Goal: Task Accomplishment & Management: Complete application form

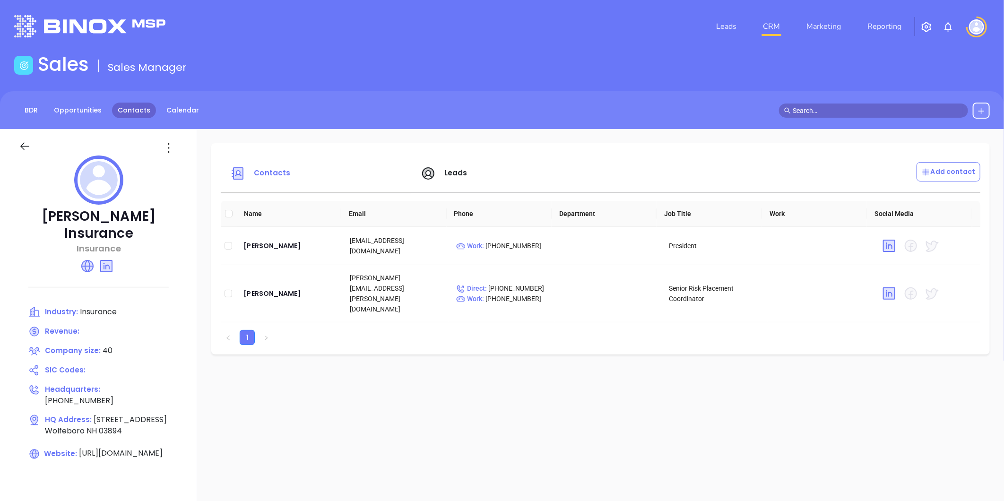
click at [150, 104] on div "BDR Opportunities Contacts Calendar" at bounding box center [109, 111] width 190 height 16
click at [142, 105] on link "Contacts" at bounding box center [134, 111] width 44 height 16
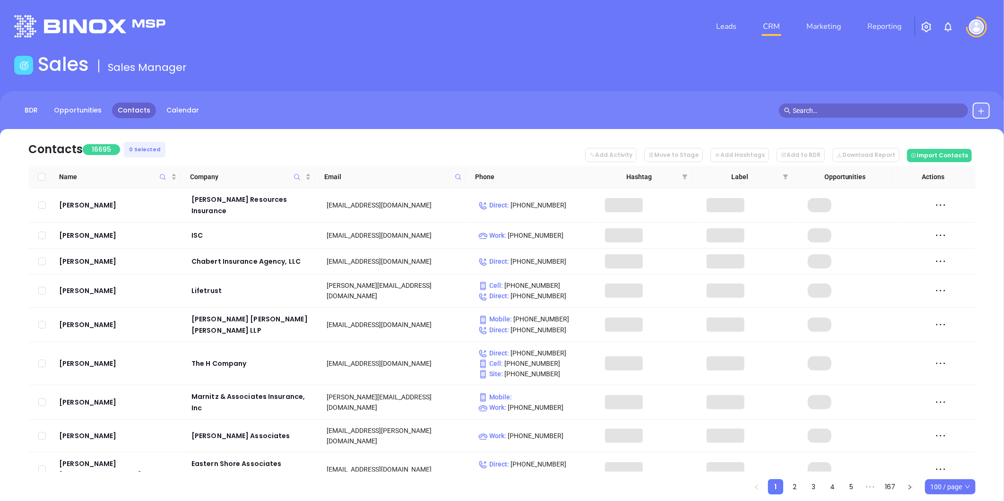
click at [457, 181] on span at bounding box center [458, 177] width 11 height 14
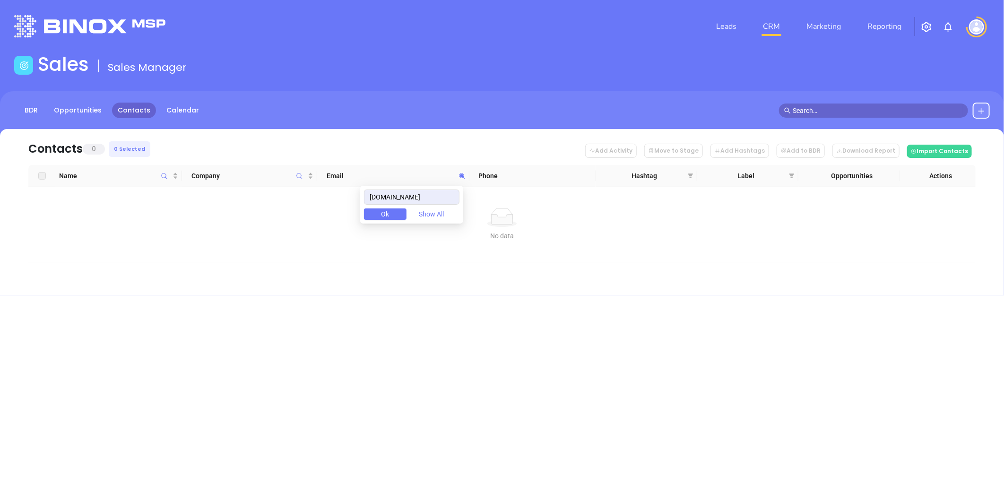
type input "loreinsure.com"
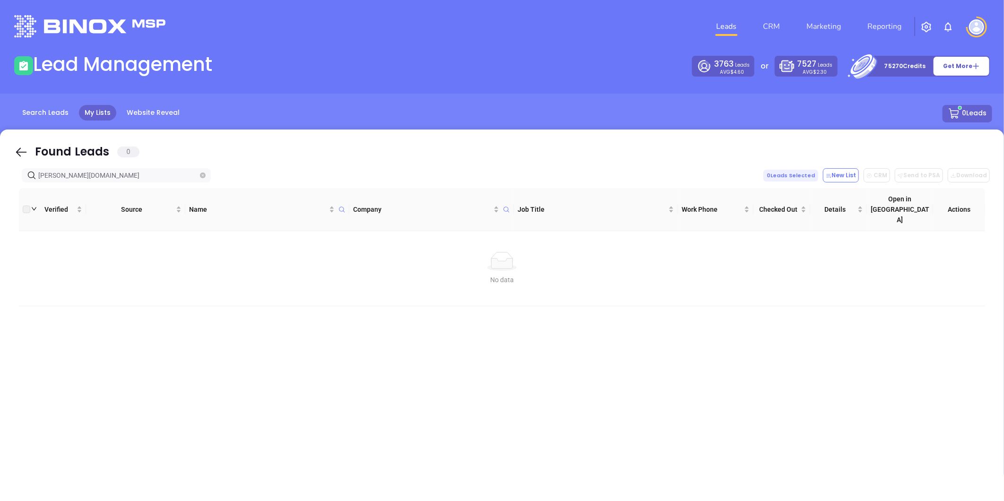
click at [200, 176] on icon "close-circle" at bounding box center [203, 175] width 6 height 6
type input "https://linkedin.com/company/lore-insurance"
click at [201, 173] on span at bounding box center [203, 175] width 6 height 10
click at [201, 175] on icon "close-circle" at bounding box center [203, 175] width 6 height 6
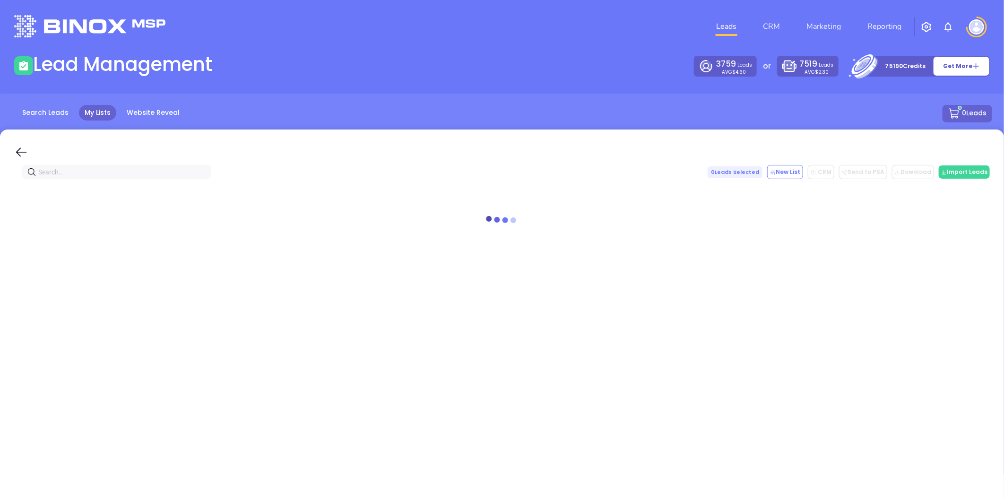
paste input "[DOMAIN_NAME]"
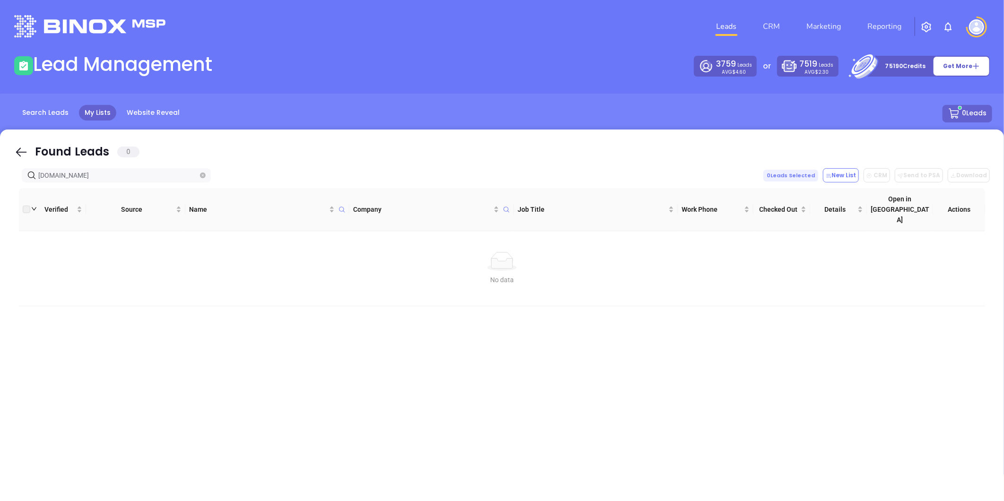
type input "[DOMAIN_NAME]"
click at [783, 30] on link "CRM" at bounding box center [771, 26] width 25 height 19
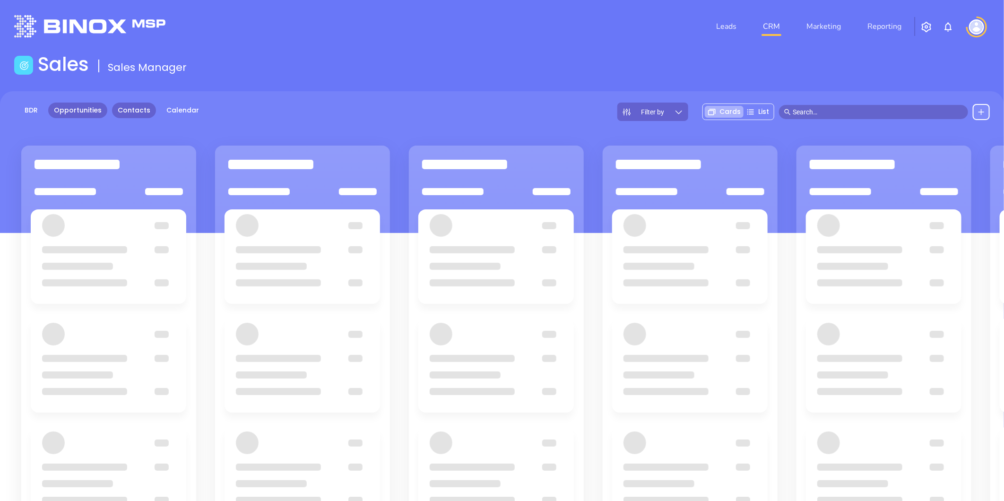
click at [137, 110] on link "Contacts" at bounding box center [134, 111] width 44 height 16
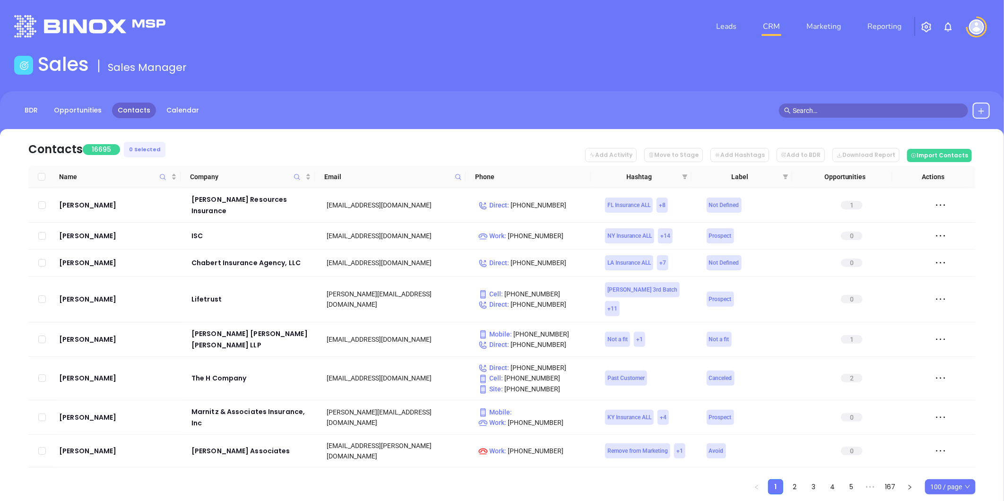
click at [978, 114] on button at bounding box center [980, 111] width 17 height 16
click at [932, 139] on p "New Contact" at bounding box center [954, 137] width 78 height 15
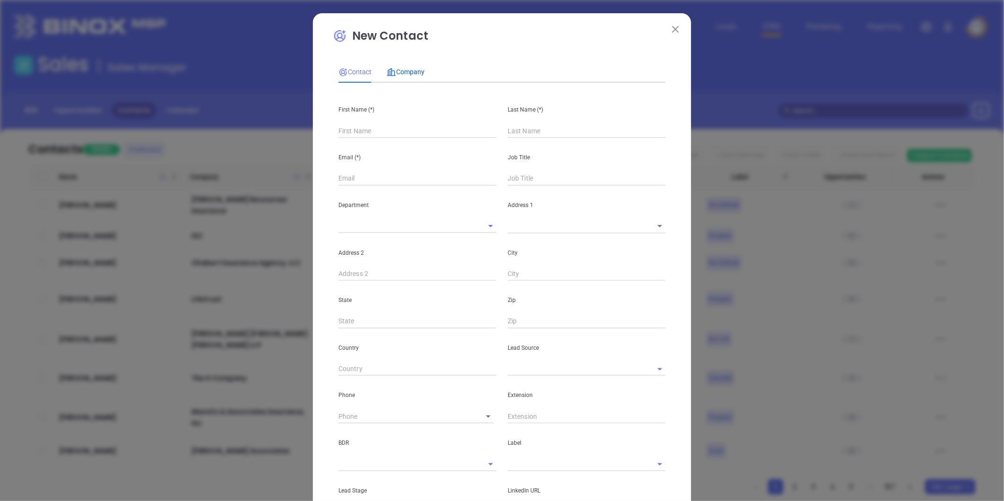
click at [409, 64] on div "Company" at bounding box center [405, 72] width 38 height 22
drag, startPoint x: 408, startPoint y: 64, endPoint x: 380, endPoint y: 126, distance: 68.1
click at [380, 126] on input "text" at bounding box center [403, 131] width 131 height 14
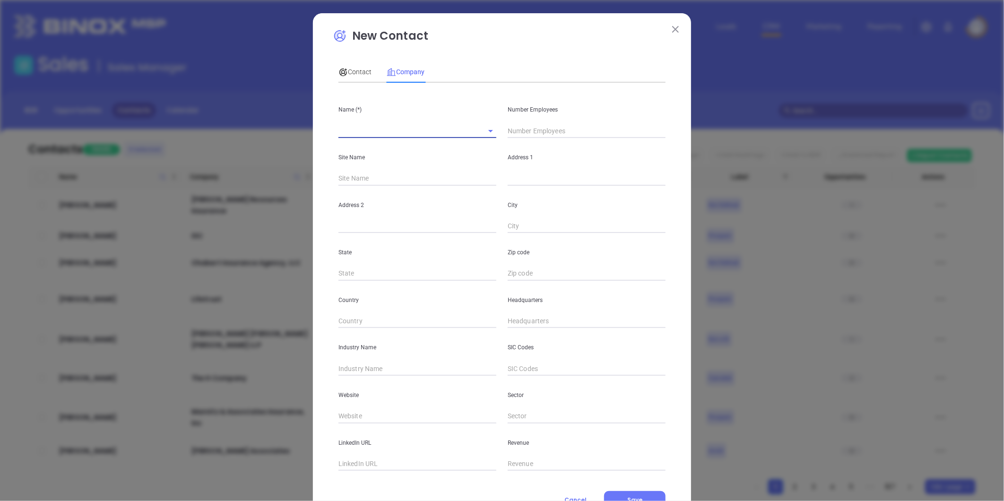
paste input "Lore Insurance Group LLC"
type input "Lore Insurance Group LLC"
click at [542, 129] on input "text" at bounding box center [586, 131] width 158 height 14
type input "5"
type input "6"
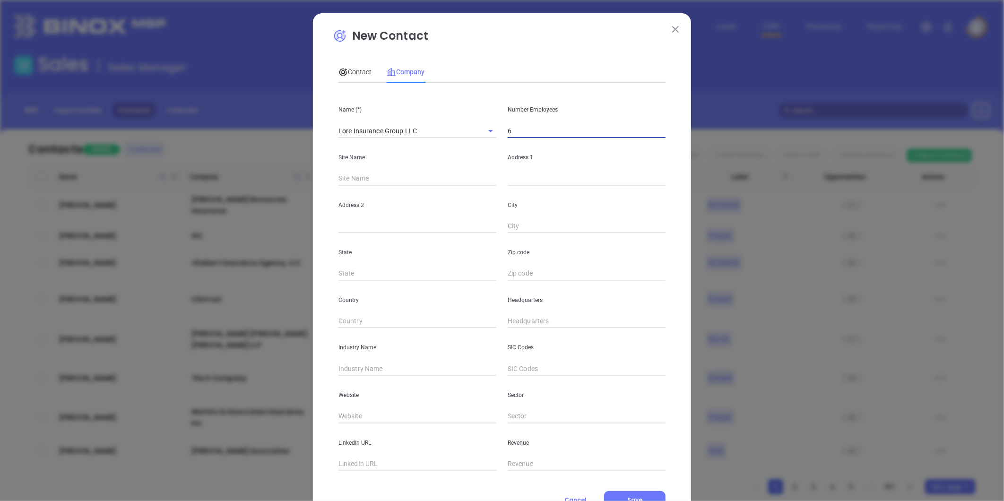
click at [521, 177] on input "text" at bounding box center [586, 179] width 158 height 14
paste input "1207 RIVER STREET HYDE PARK, MA 02136"
drag, startPoint x: 619, startPoint y: 181, endPoint x: 645, endPoint y: 185, distance: 26.3
click at [645, 185] on input "1207 RIVER STREET HYDE PARK, MA 02136" at bounding box center [586, 179] width 158 height 14
type input "1207 RIVER STREET HYDE PARK, MA 02136"
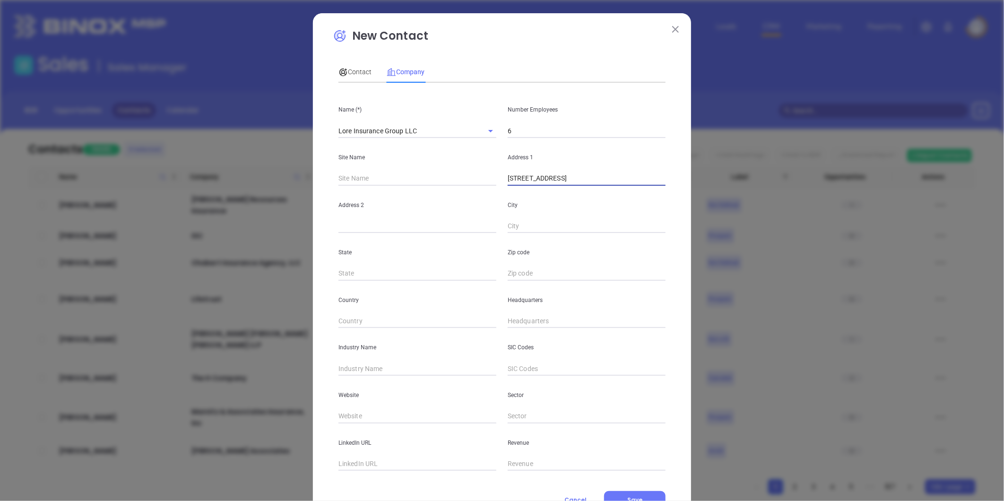
click at [547, 268] on input "text" at bounding box center [586, 273] width 158 height 14
paste input "02136"
type input "02136"
click at [376, 269] on input "text" at bounding box center [417, 273] width 158 height 14
type input "MA"
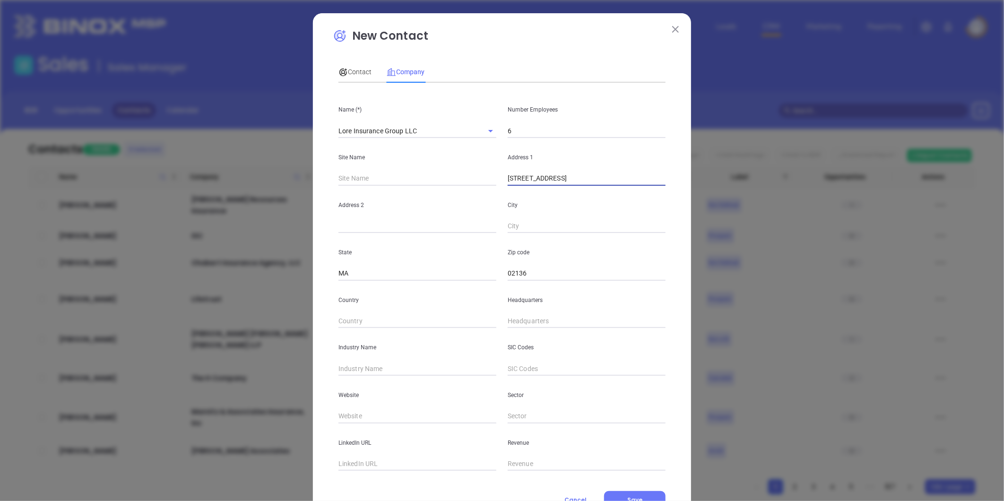
drag, startPoint x: 567, startPoint y: 183, endPoint x: 603, endPoint y: 188, distance: 36.2
click at [603, 188] on div "Name (*) Lore Insurance Group LLC Number Employees 6 Site Name Address 1 1207 R…" at bounding box center [501, 280] width 327 height 380
click at [549, 225] on input "text" at bounding box center [586, 226] width 158 height 14
paste input "HYDE PARK"
type input "HYDE PARK"
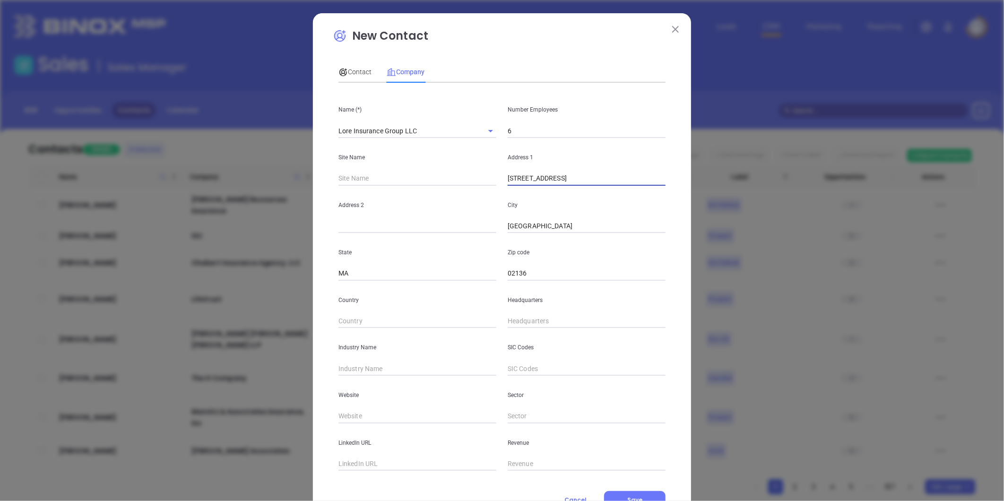
drag, startPoint x: 566, startPoint y: 181, endPoint x: 685, endPoint y: 196, distance: 120.4
click at [685, 196] on div "New Contact Contact Company First Name (*) Last Name (*) Email (*) Job Title De…" at bounding box center [502, 270] width 378 height 515
type input "1207 RIVER STREET"
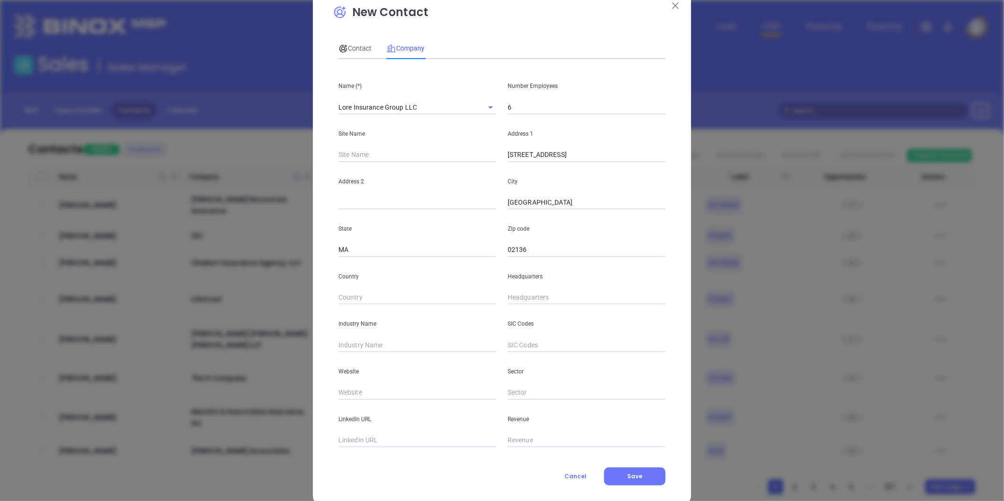
scroll to position [41, 0]
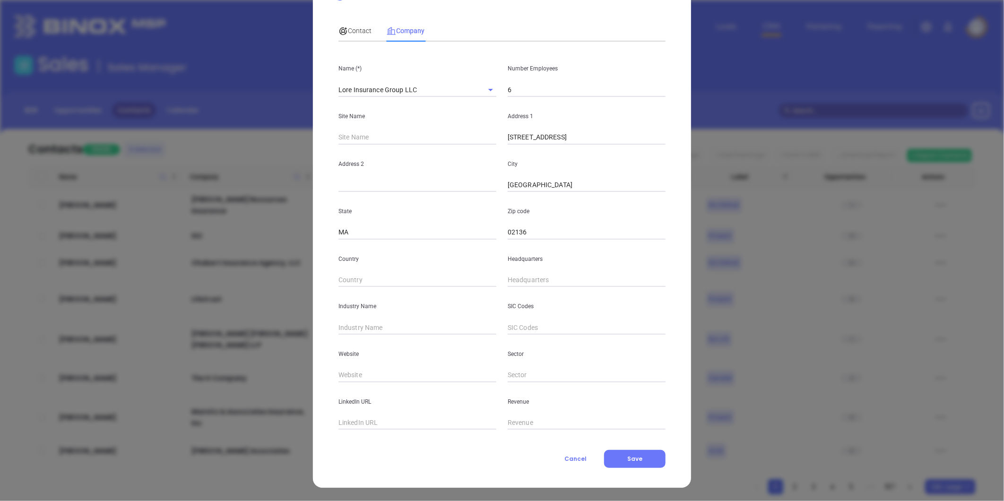
click at [560, 276] on input "text" at bounding box center [586, 280] width 158 height 14
type input "( ) -"
paste input "617) 361-3400"
type input "(617) 361-3400"
click at [377, 327] on input "text" at bounding box center [417, 327] width 158 height 14
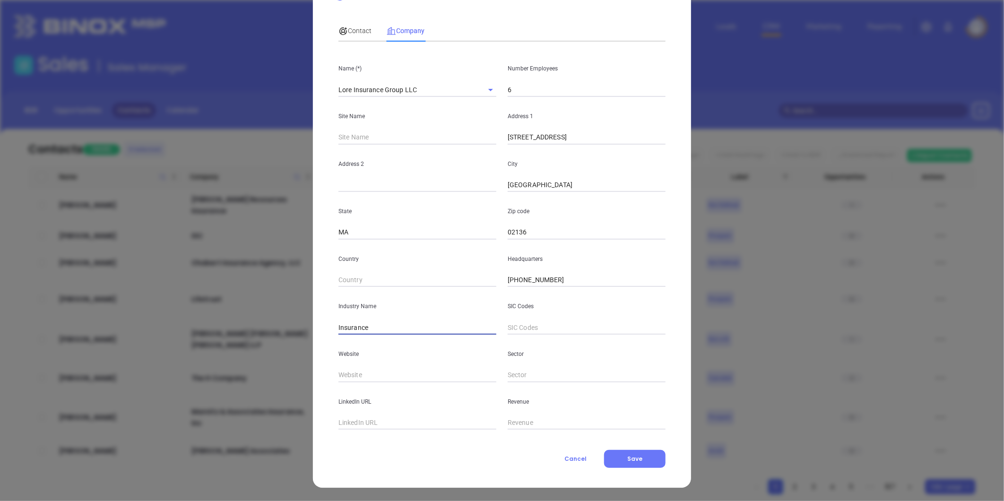
type input "Insurance"
click at [345, 374] on input "text" at bounding box center [417, 375] width 158 height 14
paste input "https://loreinsure.com/"
type input "https://loreinsure.com/"
click at [362, 39] on div "Contact" at bounding box center [354, 31] width 33 height 22
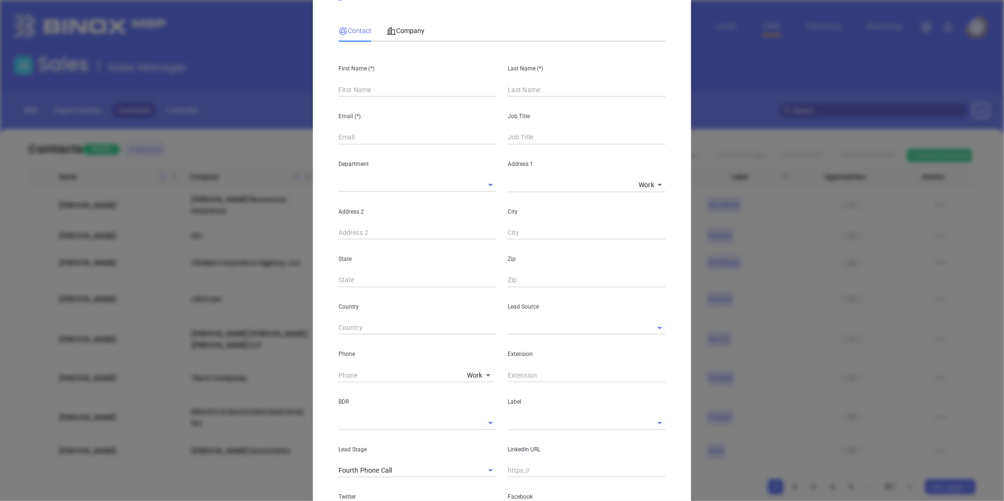
click at [372, 88] on input "text" at bounding box center [417, 90] width 158 height 14
paste input "Gregory Fitzgerald"
drag, startPoint x: 361, startPoint y: 90, endPoint x: 416, endPoint y: 100, distance: 56.2
click at [416, 100] on div "First Name (*) Gregory Fitzgerald Last Name (*) Email (*) Job Title Department …" at bounding box center [501, 310] width 327 height 523
type input "Gregory Fitzgerald"
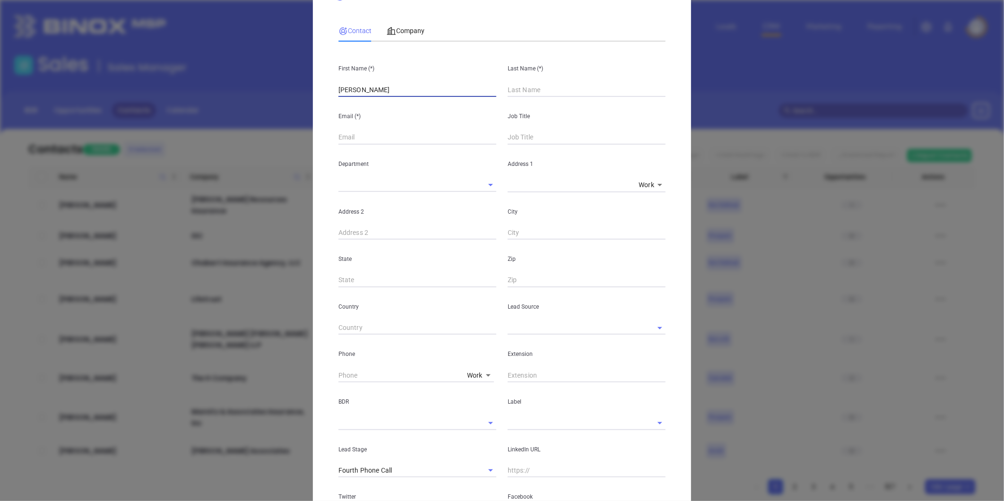
click at [546, 89] on input "text" at bounding box center [586, 90] width 158 height 14
paste input "Fitzgerald"
type input "Fitzgerald"
drag, startPoint x: 360, startPoint y: 90, endPoint x: 403, endPoint y: 92, distance: 42.6
click at [403, 92] on input "Gregory Fitzgerald" at bounding box center [417, 90] width 158 height 14
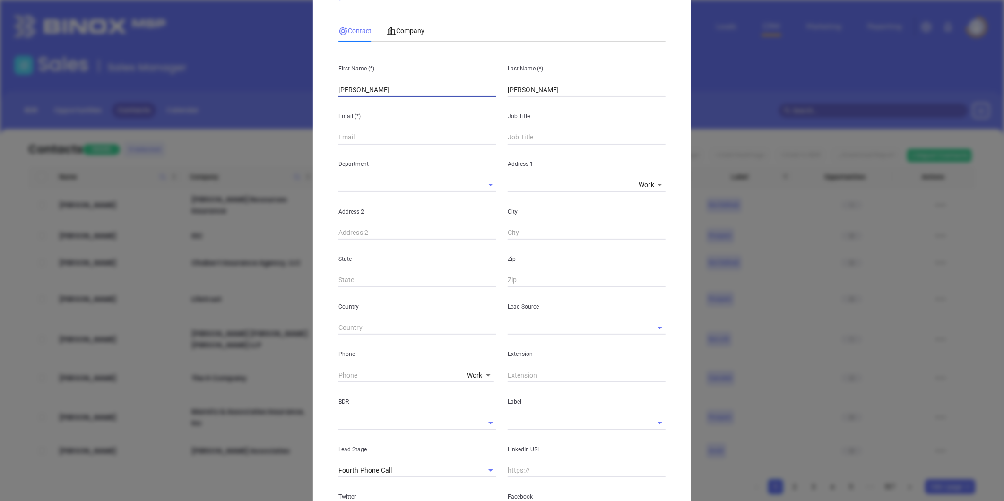
type input "Gregory"
click at [343, 131] on input "text" at bounding box center [417, 137] width 158 height 14
click at [400, 36] on div "Company" at bounding box center [405, 31] width 38 height 22
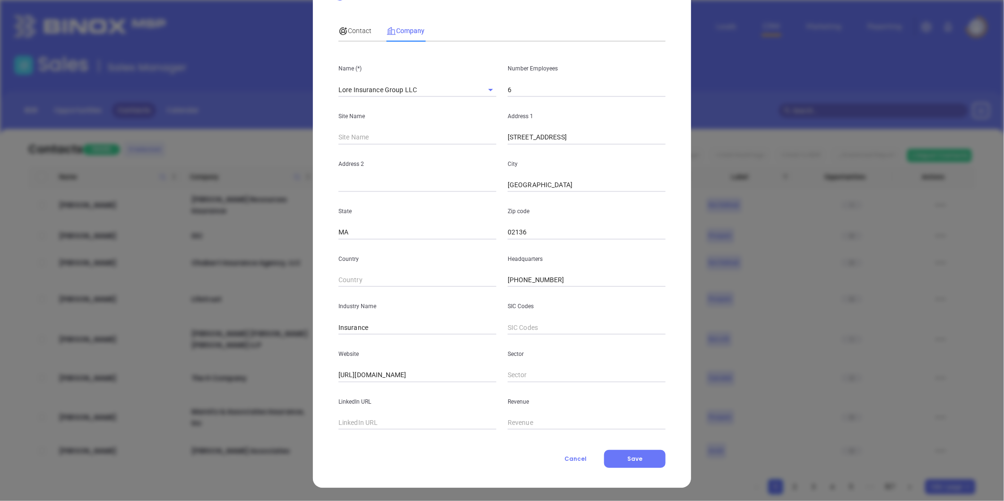
click at [395, 416] on input "text" at bounding box center [417, 423] width 158 height 14
paste input "https://www.linkedin.com/company/lore-insurance/"
type input "https://www.linkedin.com/company/lore-insurance/"
click at [343, 37] on div "Contact" at bounding box center [354, 31] width 33 height 22
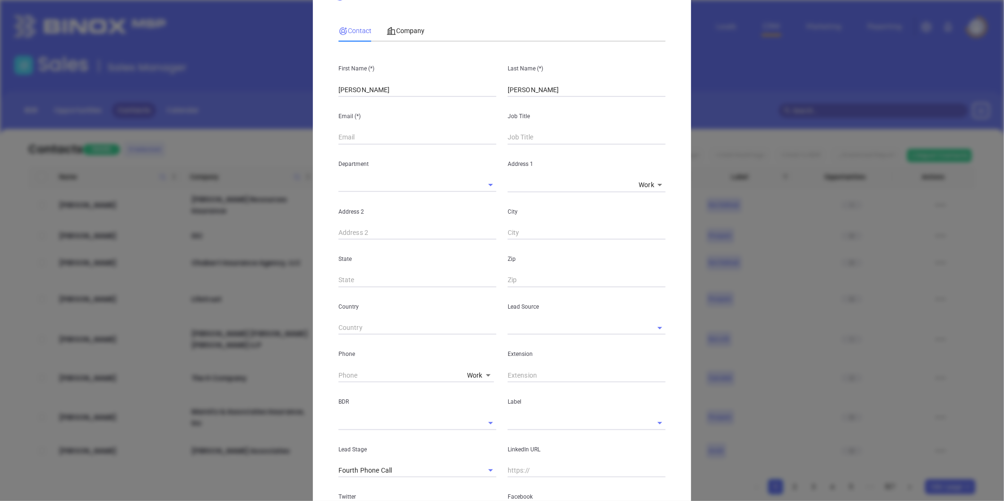
click at [351, 133] on input "text" at bounding box center [417, 137] width 158 height 14
paste input "gregory@loreinsure.com"
type input "gregory@loreinsure.com"
click at [522, 138] on input "text" at bounding box center [586, 137] width 158 height 14
type input "Principal"
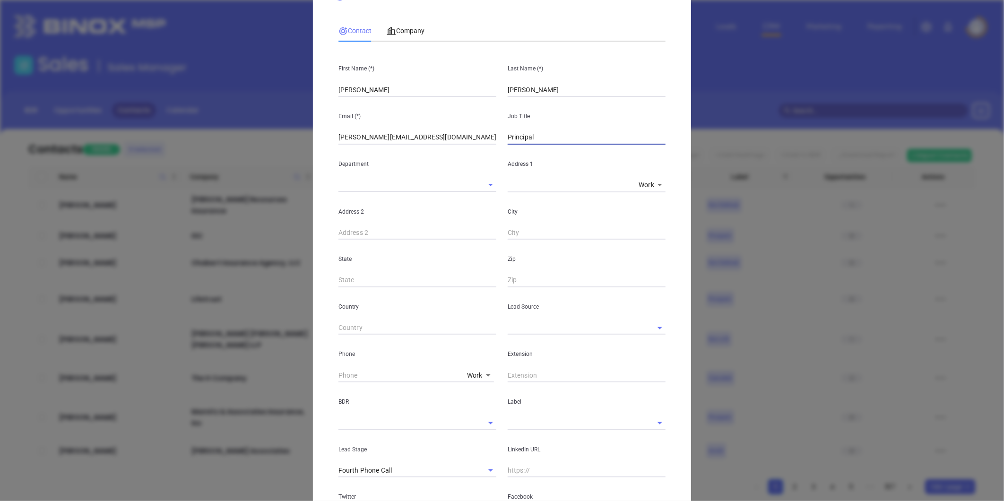
click at [520, 324] on input "text" at bounding box center [572, 328] width 131 height 14
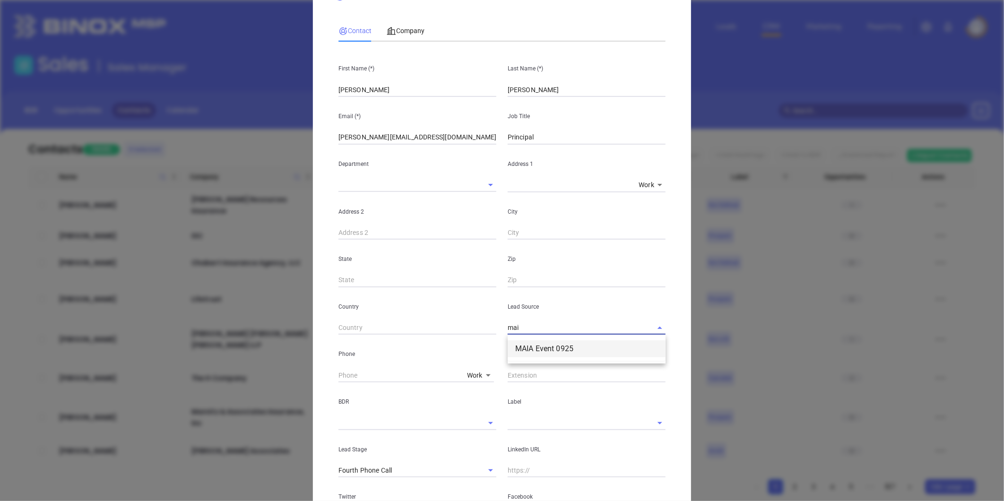
click at [551, 351] on li "MAIA Event 0925" at bounding box center [586, 348] width 158 height 17
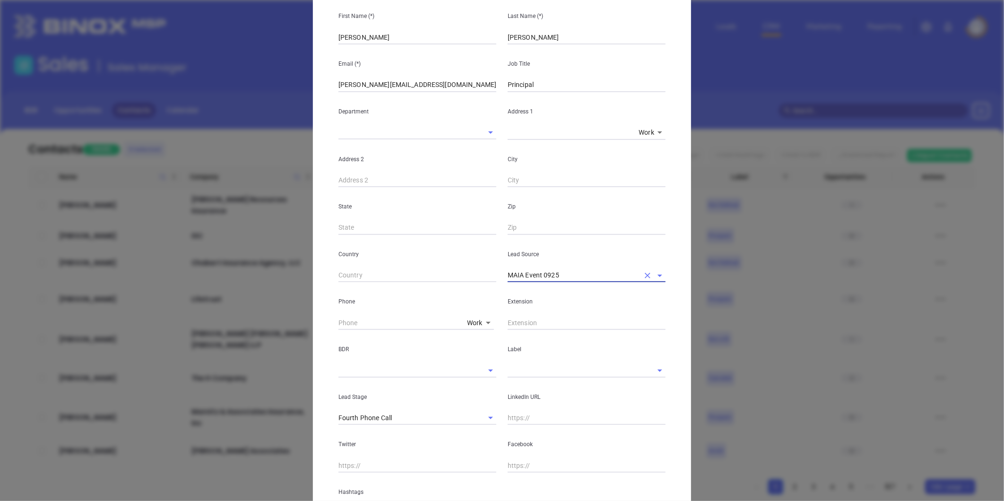
type input "MAIA Event 0925"
click at [508, 406] on div "LinkedIn URL" at bounding box center [586, 402] width 169 height 48
click at [510, 412] on input "text" at bounding box center [586, 418] width 158 height 14
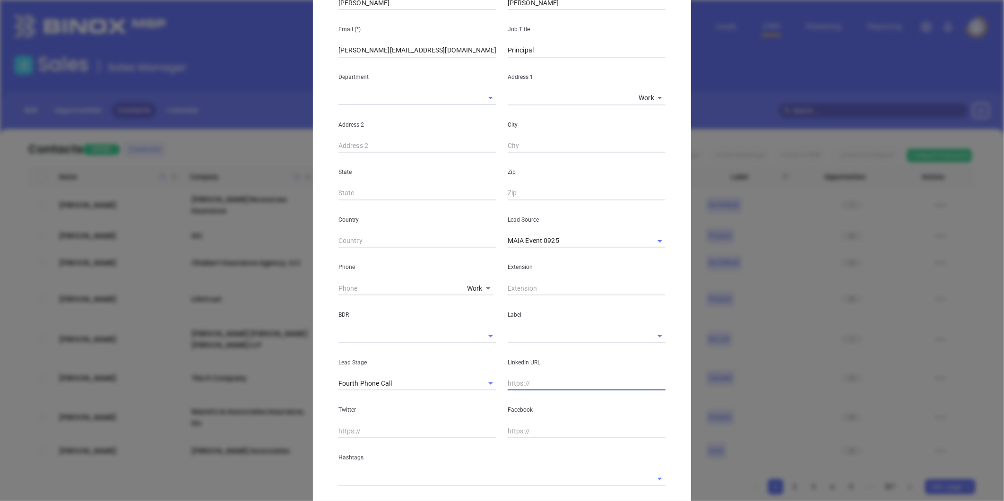
scroll to position [146, 0]
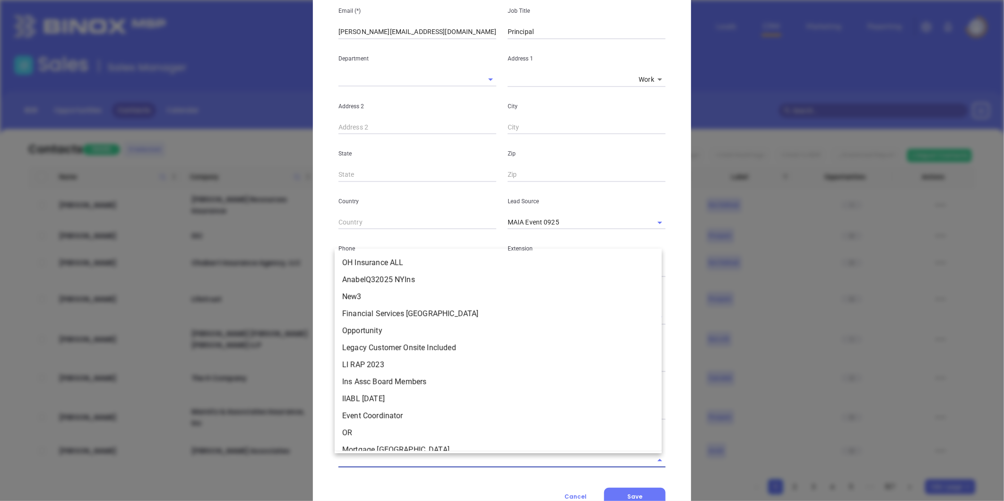
click at [380, 460] on input "text" at bounding box center [488, 460] width 300 height 14
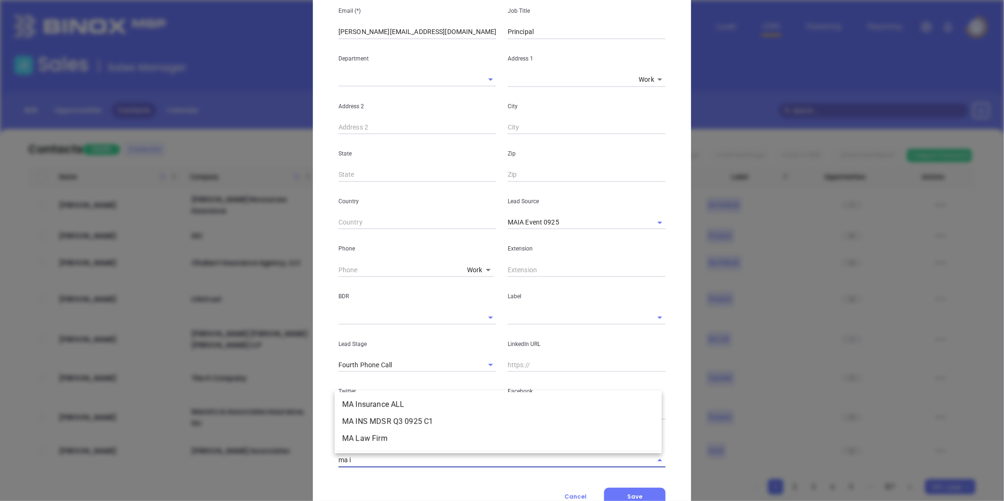
type input "ma in"
click at [373, 425] on li "MA Insurance ALL" at bounding box center [498, 421] width 327 height 17
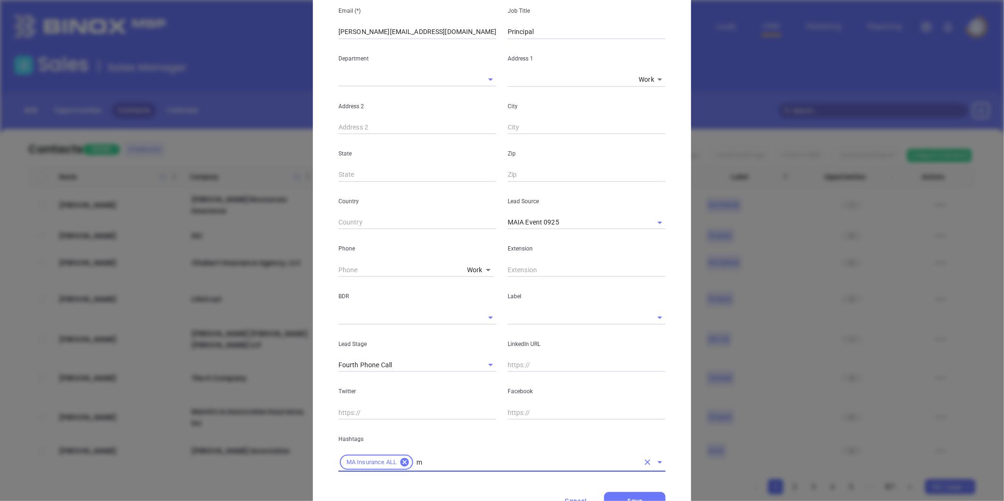
type input "ma"
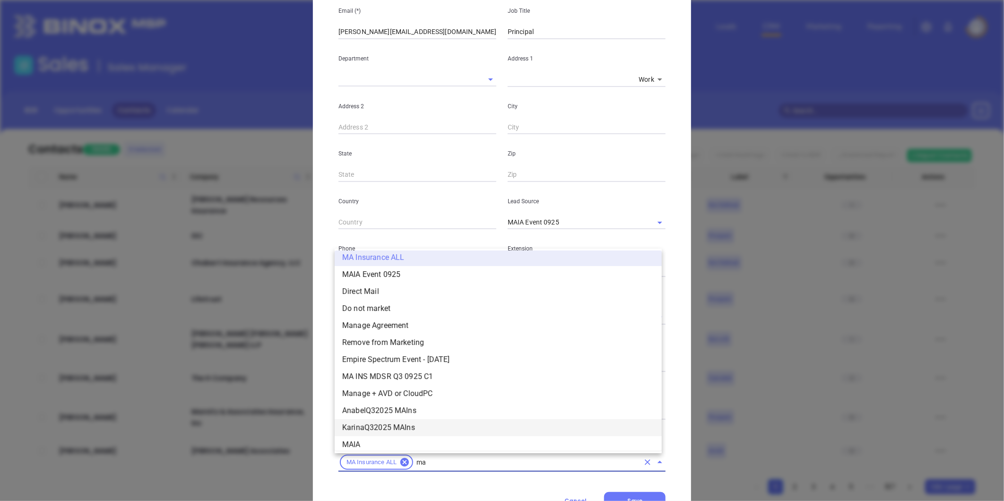
scroll to position [75, 0]
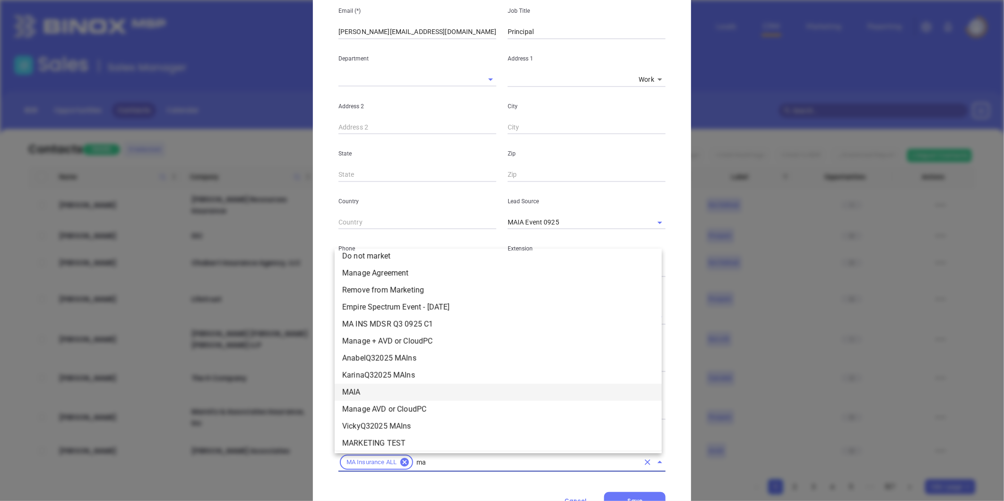
click at [369, 394] on li "MAIA" at bounding box center [498, 392] width 327 height 17
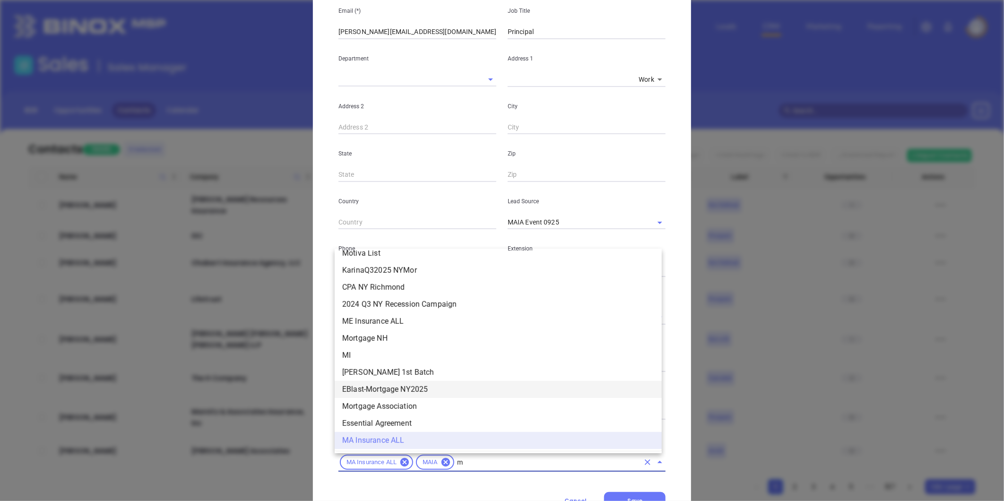
type input "ma"
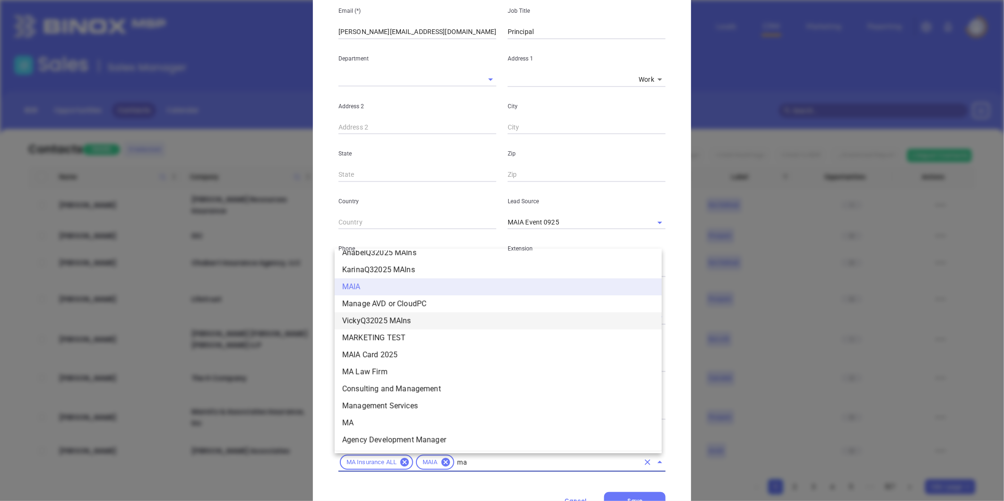
scroll to position [232, 0]
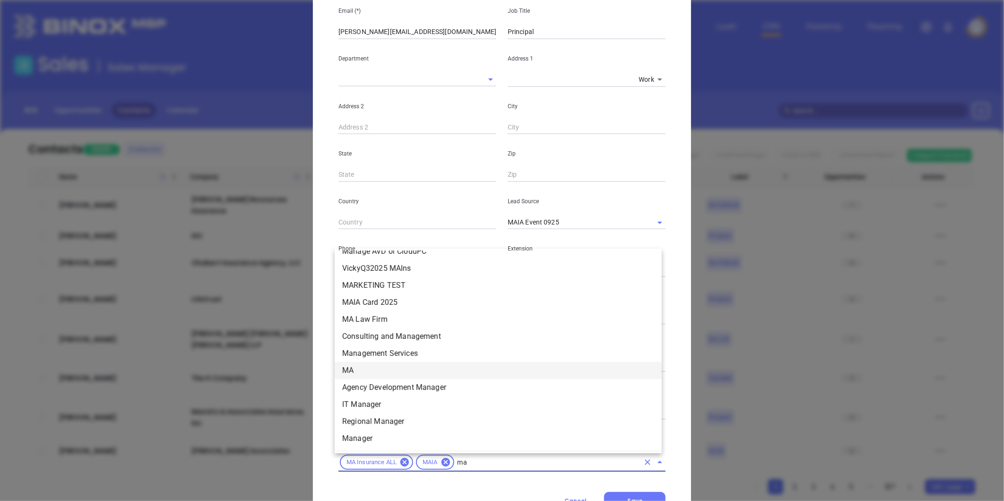
click at [374, 366] on li "MA" at bounding box center [498, 370] width 327 height 17
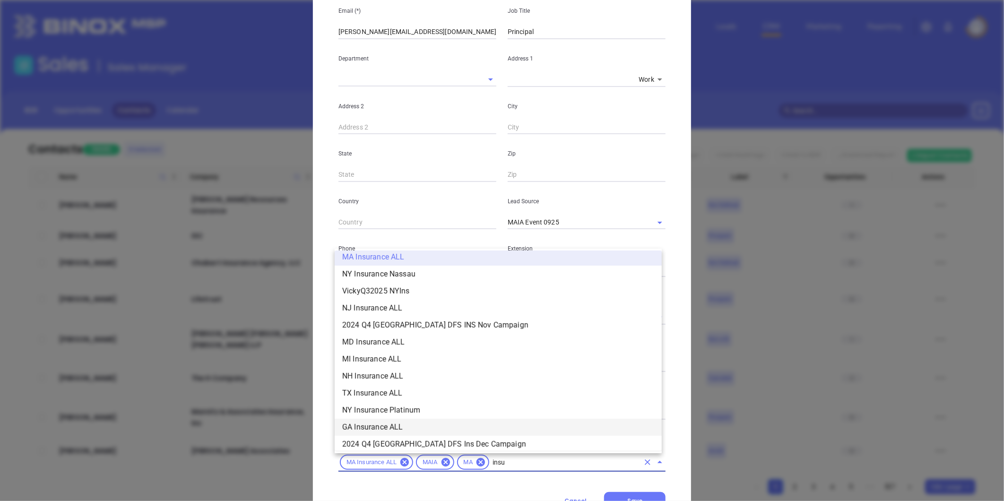
scroll to position [243, 0]
type input "insurance"
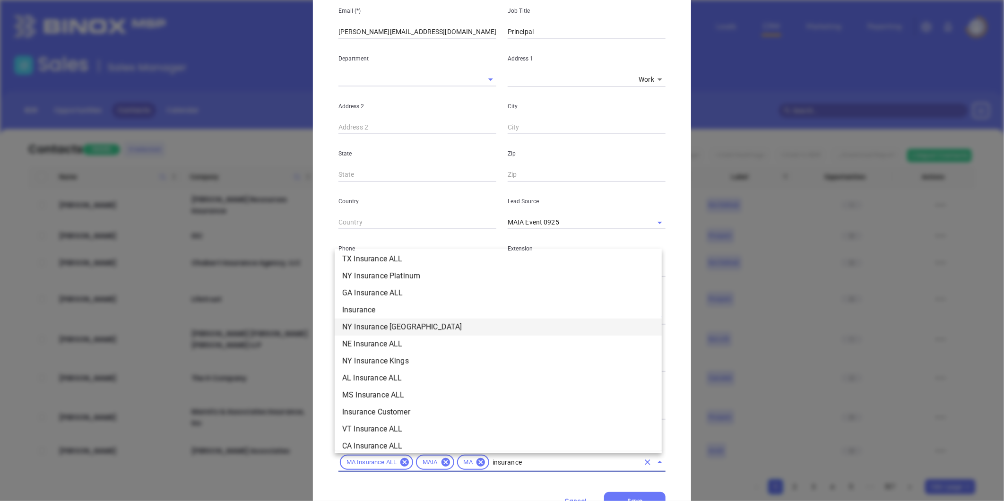
scroll to position [348, 0]
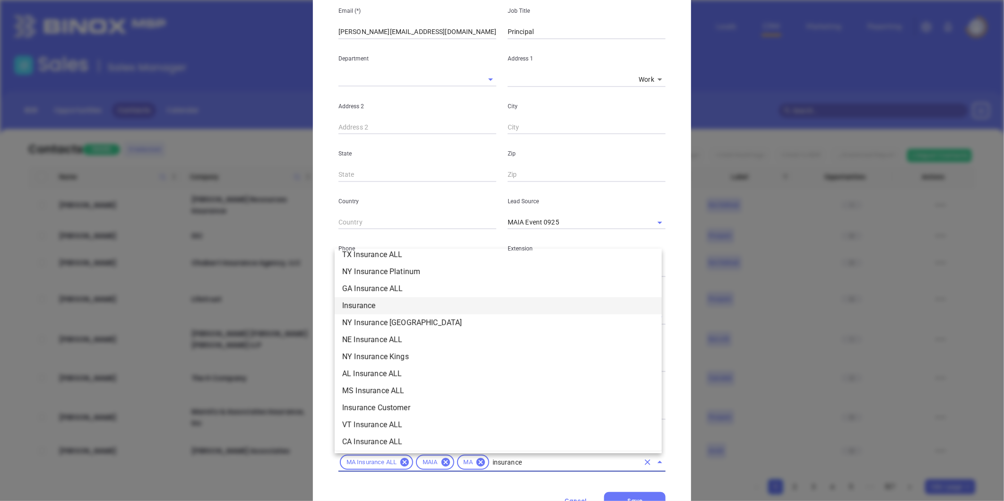
click at [366, 306] on li "Insurance" at bounding box center [498, 305] width 327 height 17
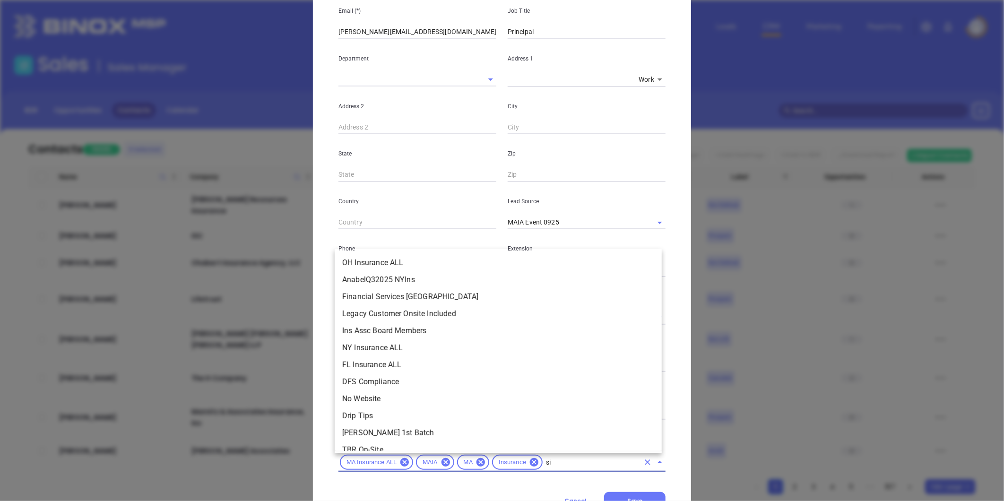
scroll to position [0, 0]
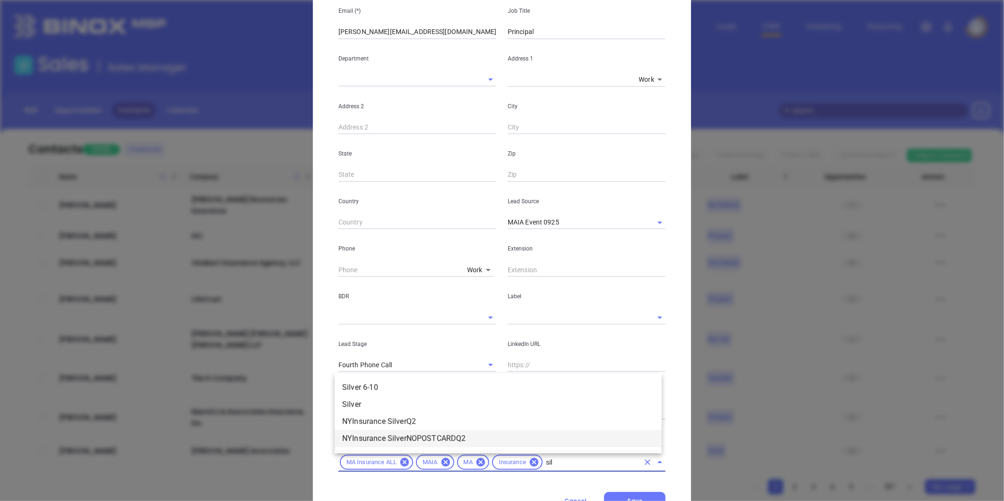
type input "silv"
click at [426, 385] on li "Silver 6-10" at bounding box center [498, 387] width 327 height 17
type input "prosp"
click at [506, 418] on li "Prospect" at bounding box center [498, 421] width 327 height 17
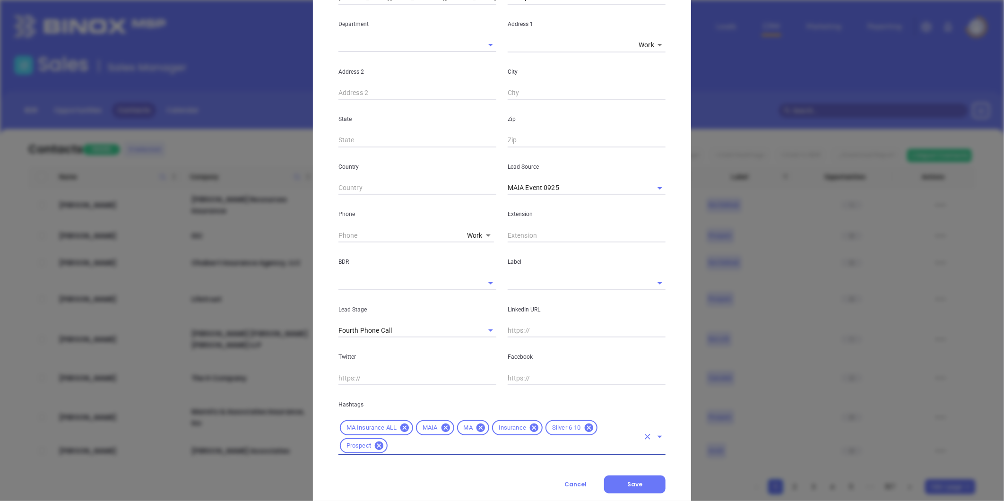
scroll to position [199, 0]
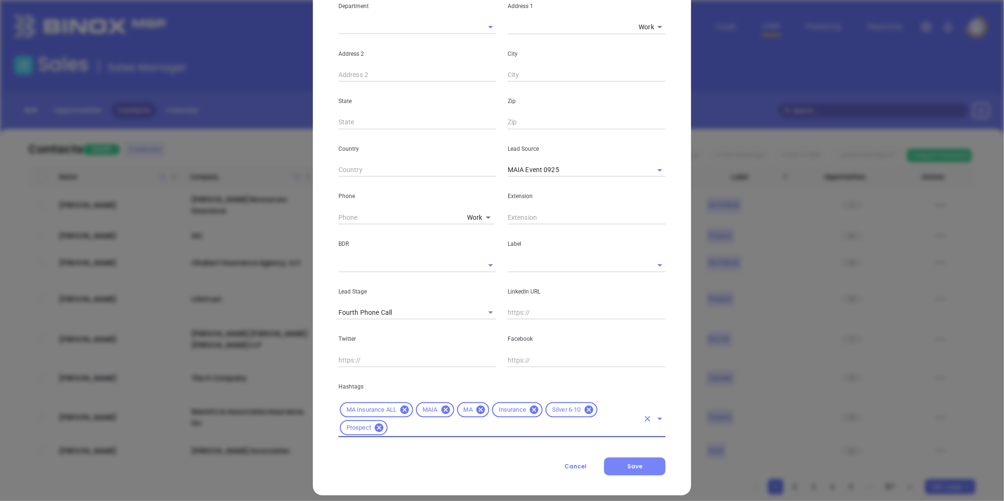
click at [617, 461] on button "Save" at bounding box center [634, 466] width 61 height 18
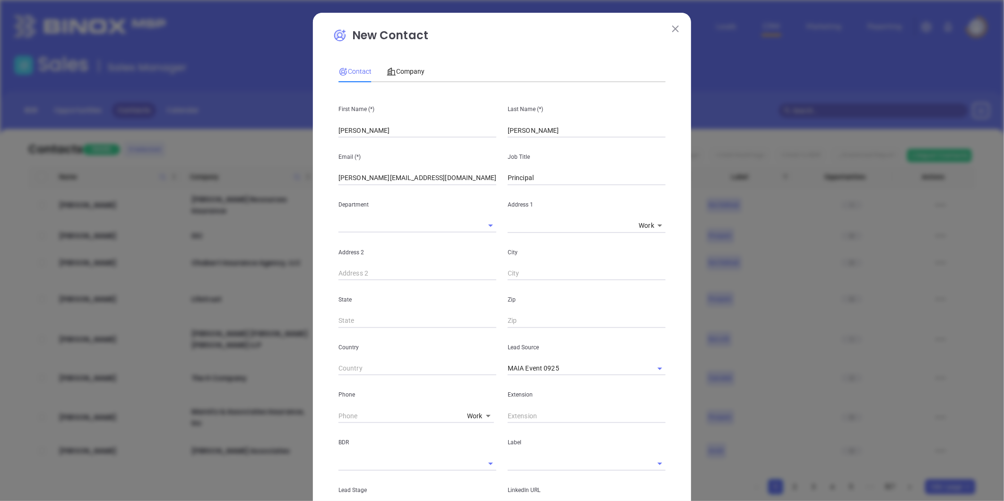
scroll to position [0, 0]
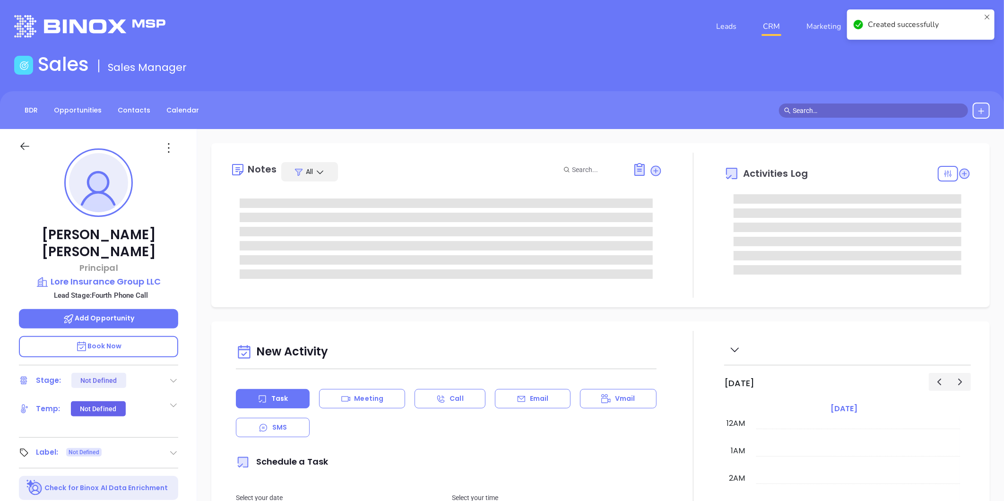
type input "[DATE]"
type input "[PERSON_NAME]"
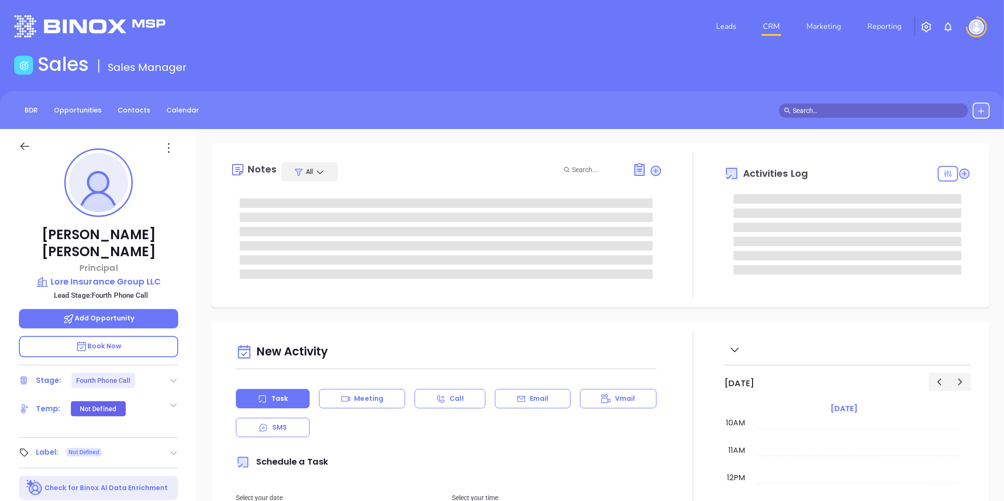
click at [177, 376] on icon at bounding box center [173, 380] width 9 height 9
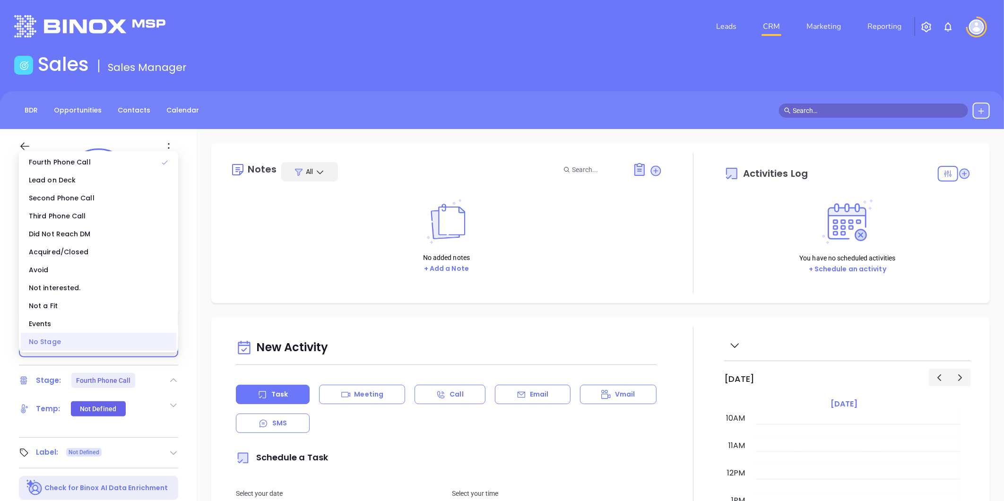
click at [74, 342] on div "No Stage" at bounding box center [98, 342] width 155 height 18
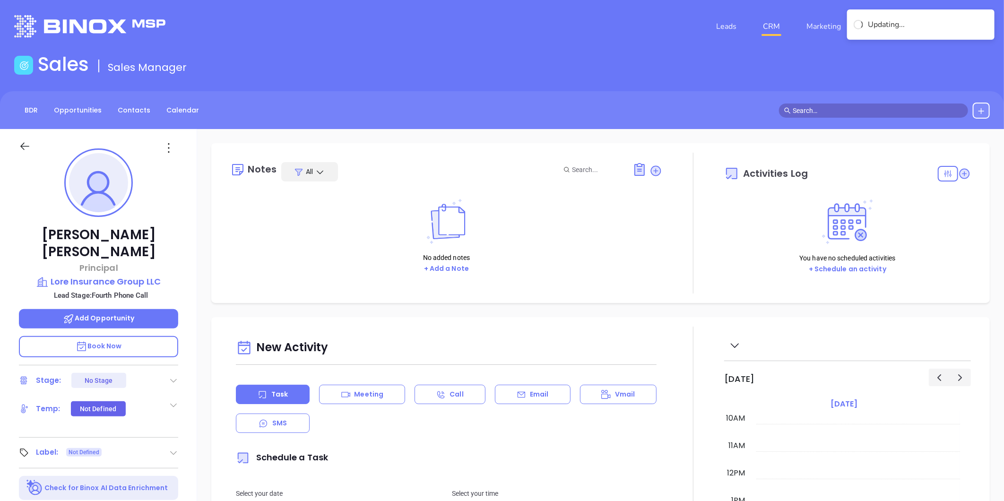
click at [172, 448] on icon at bounding box center [173, 452] width 9 height 9
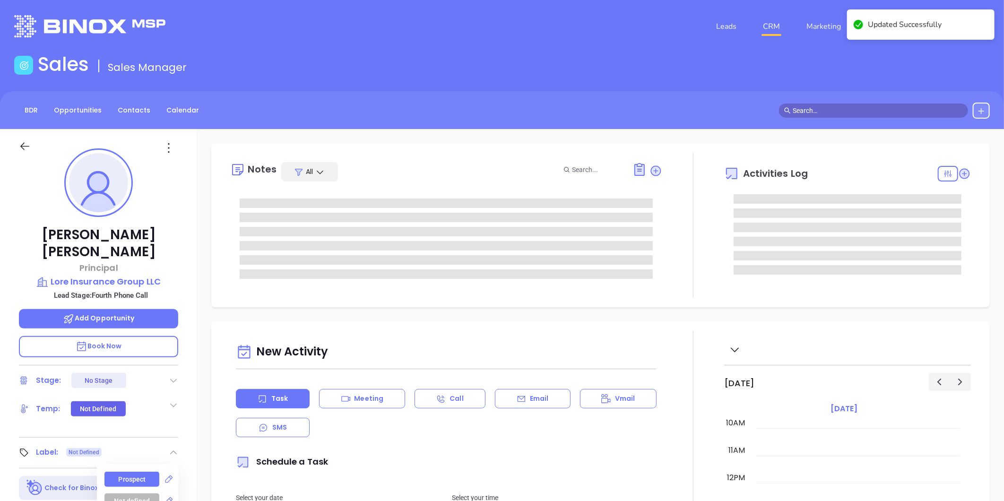
click at [137, 472] on div "Prospect" at bounding box center [132, 479] width 27 height 15
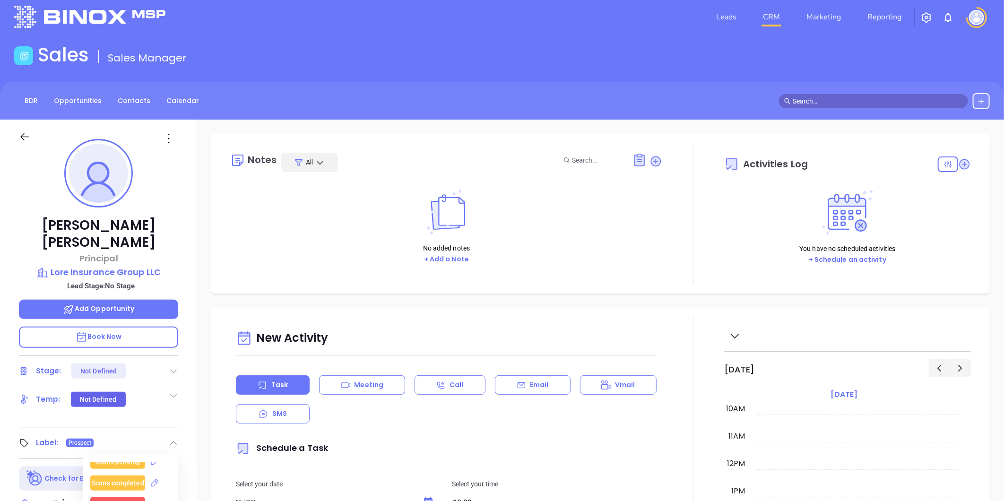
scroll to position [0, 0]
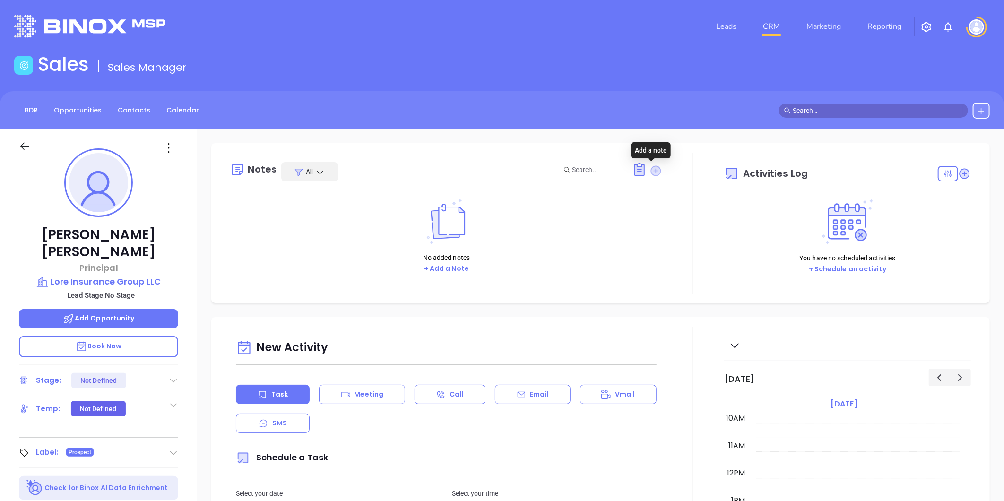
click at [651, 169] on icon at bounding box center [656, 170] width 10 height 10
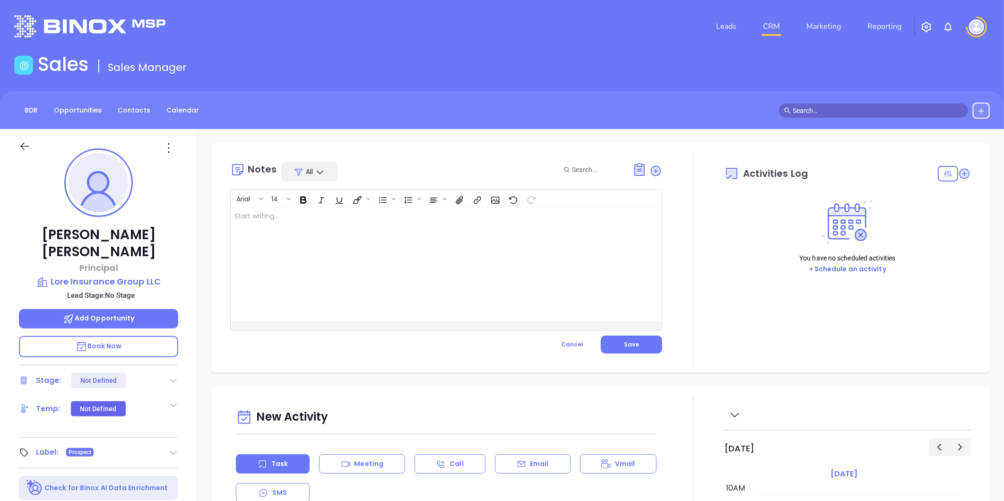
click at [398, 288] on div at bounding box center [431, 263] width 401 height 113
click at [287, 227] on p "MAIA event pre-attendance list . ﻿ Linkedin profile no found ﻿" at bounding box center [430, 226] width 393 height 30
click at [323, 230] on p "MAIA event pre-attendance list . ﻿ LinkedIn profile not found ﻿" at bounding box center [430, 226] width 393 height 30
drag, startPoint x: 233, startPoint y: 225, endPoint x: 320, endPoint y: 225, distance: 86.5
click at [320, 225] on div "MAIA event pre-attendance list . ﻿ LinkedIn profile not found ﻿" at bounding box center [431, 263] width 401 height 113
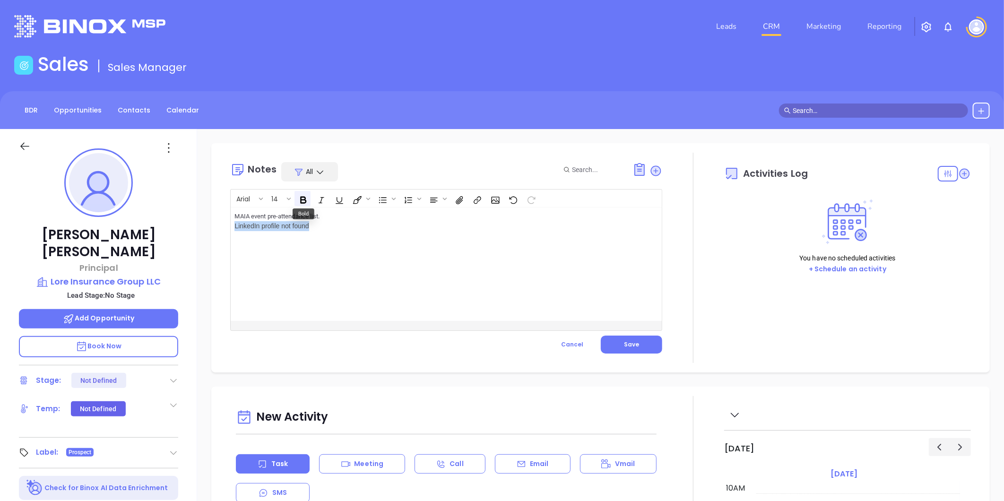
click at [303, 195] on icon "Bold" at bounding box center [303, 200] width 10 height 10
click at [304, 204] on icon "Bold" at bounding box center [303, 200] width 10 height 10
click at [321, 223] on p "MAIA event pre-attendance list . ﻿ LinkedIn profile not found ﻿" at bounding box center [430, 226] width 393 height 30
click at [629, 345] on span "Save" at bounding box center [631, 344] width 15 height 8
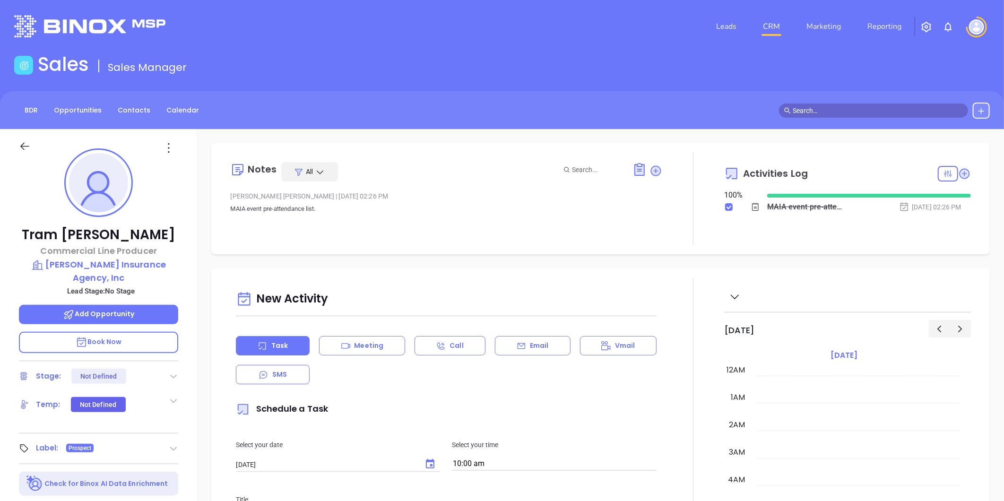
scroll to position [275, 0]
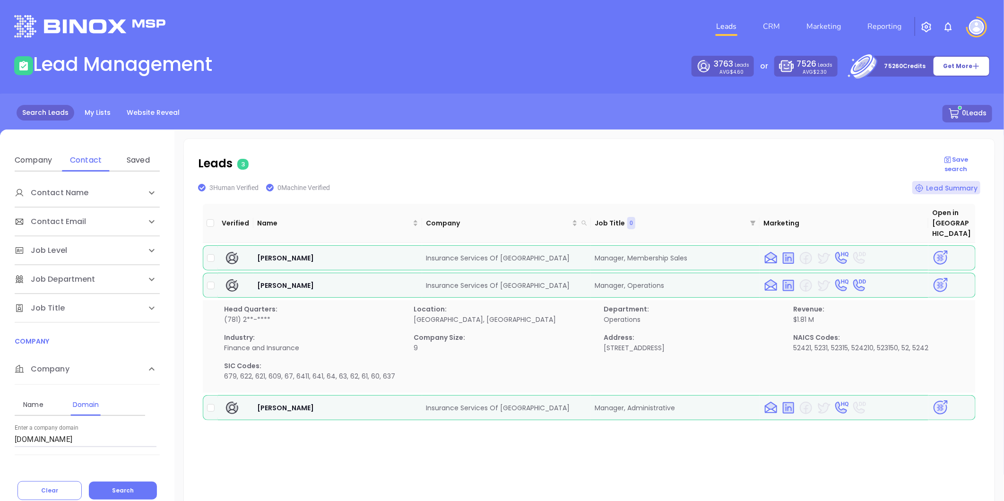
scroll to position [52, 0]
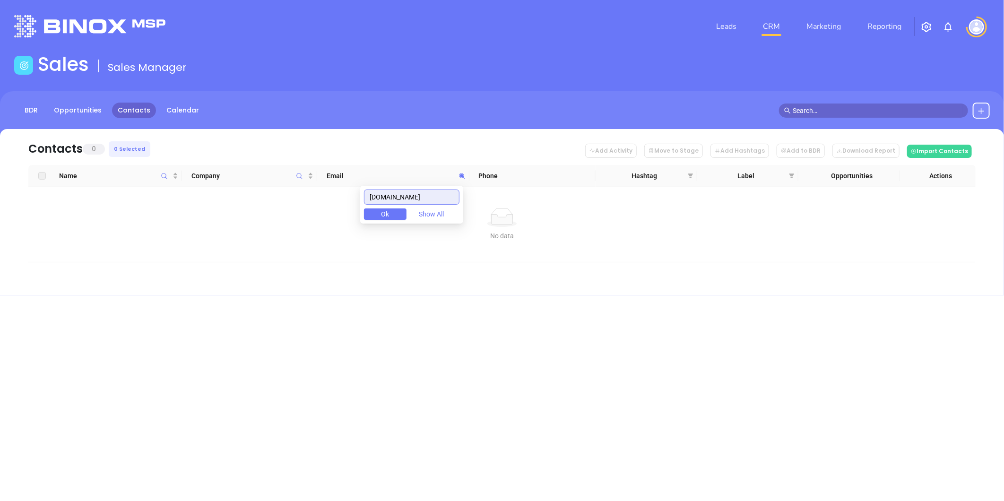
drag, startPoint x: 403, startPoint y: 198, endPoint x: 340, endPoint y: 196, distance: 62.4
click at [340, 196] on body "Leads CRM Marketing Reporting Financial Leads Leads Sales Sales Manager BDR Opp…" at bounding box center [502, 250] width 1004 height 501
paste input "[DOMAIN_NAME]"
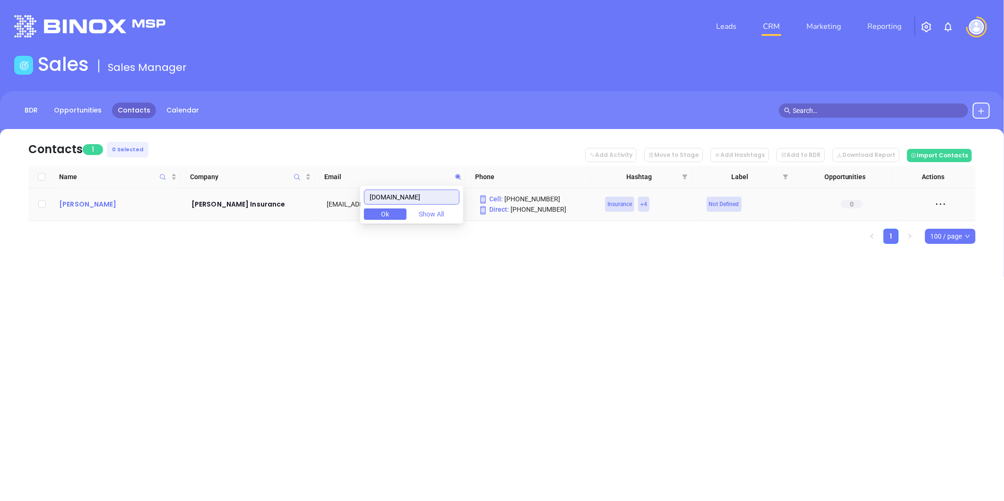
type input "[DOMAIN_NAME]"
click at [79, 209] on div "[PERSON_NAME]" at bounding box center [118, 203] width 119 height 11
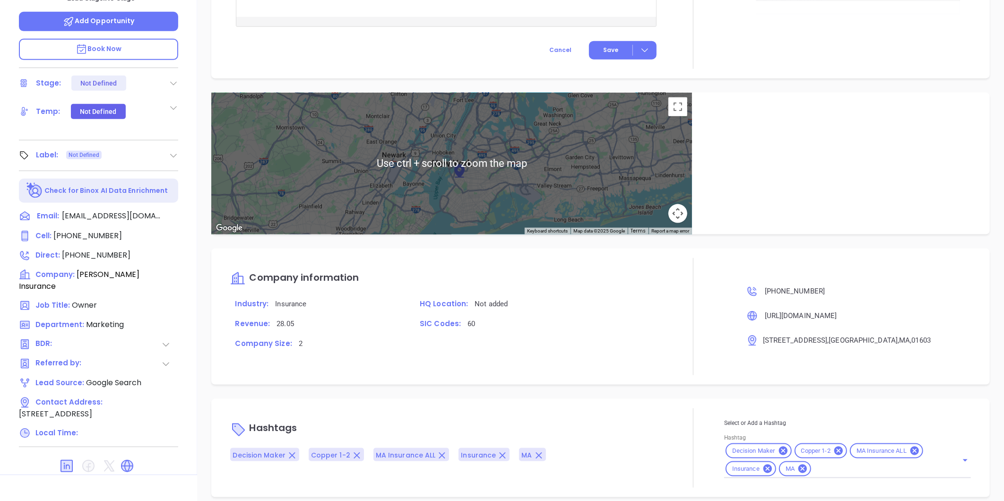
scroll to position [290, 0]
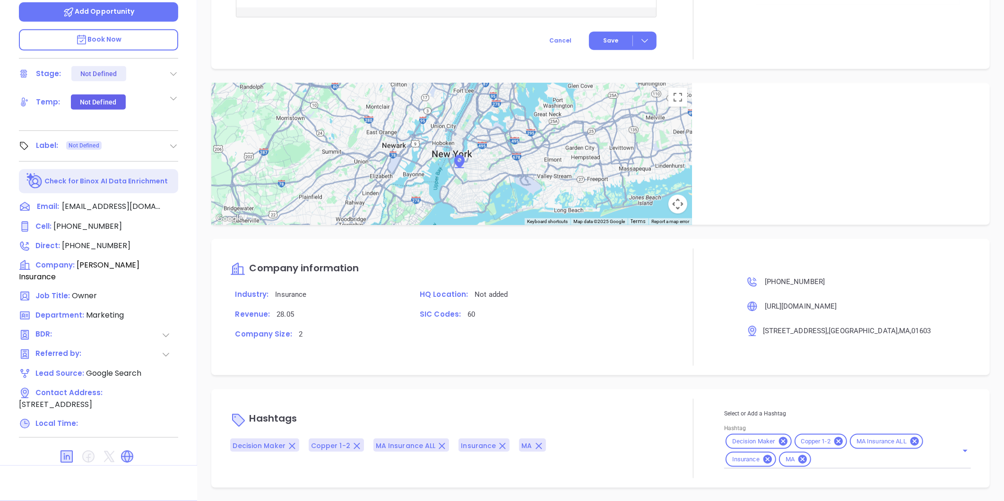
type input "[PERSON_NAME]"
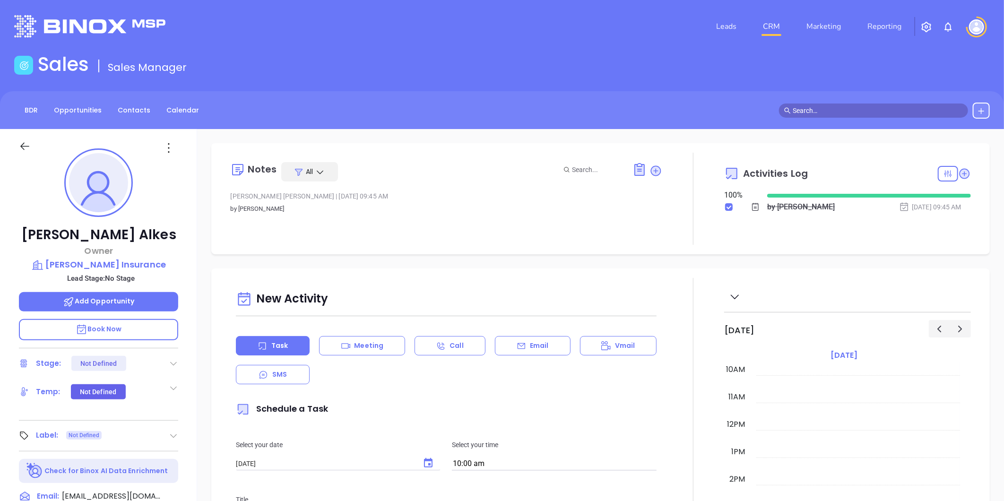
scroll to position [157, 0]
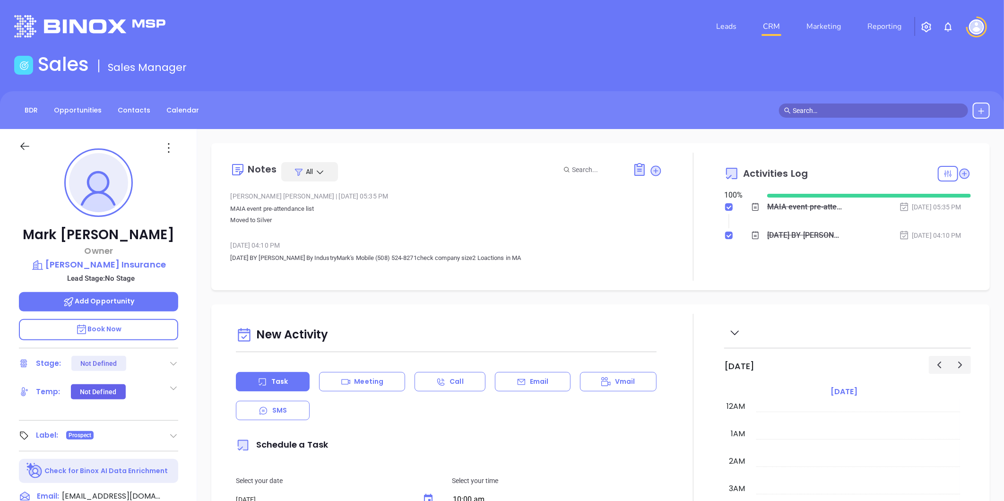
scroll to position [275, 0]
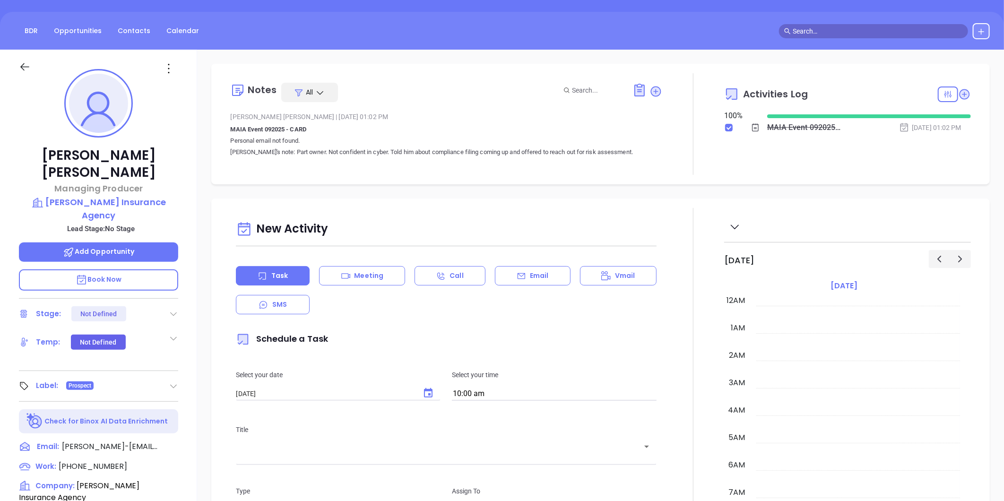
scroll to position [275, 0]
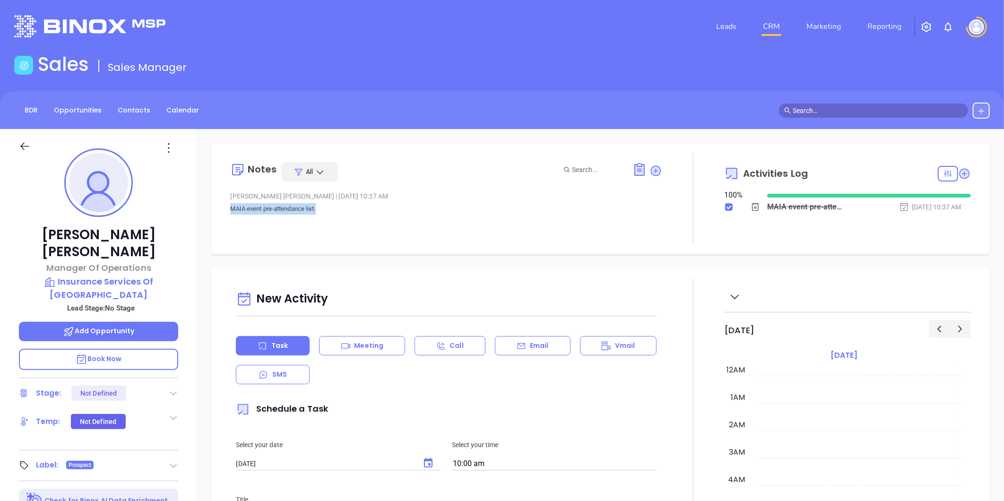
scroll to position [248, 0]
